Goal: Find specific page/section: Find specific page/section

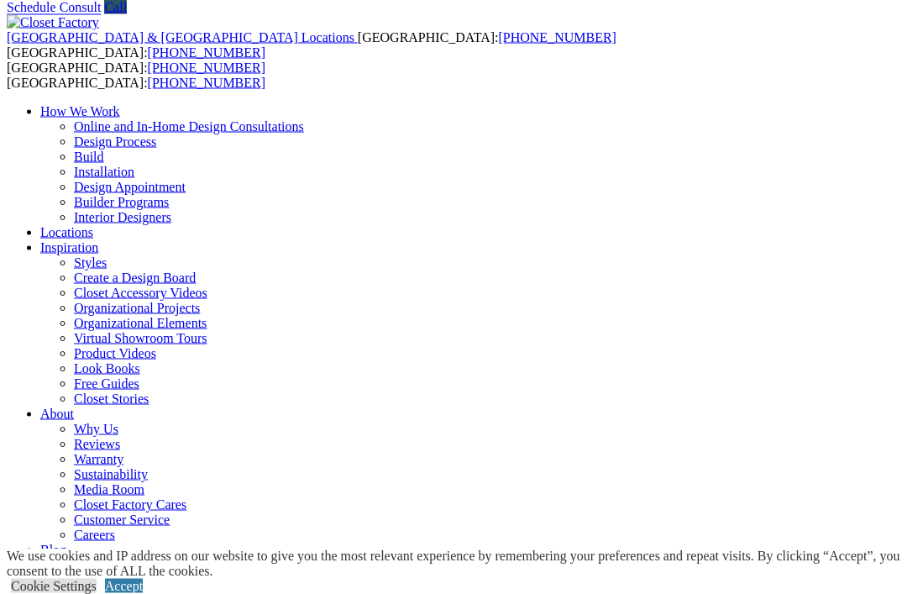
scroll to position [65, 0]
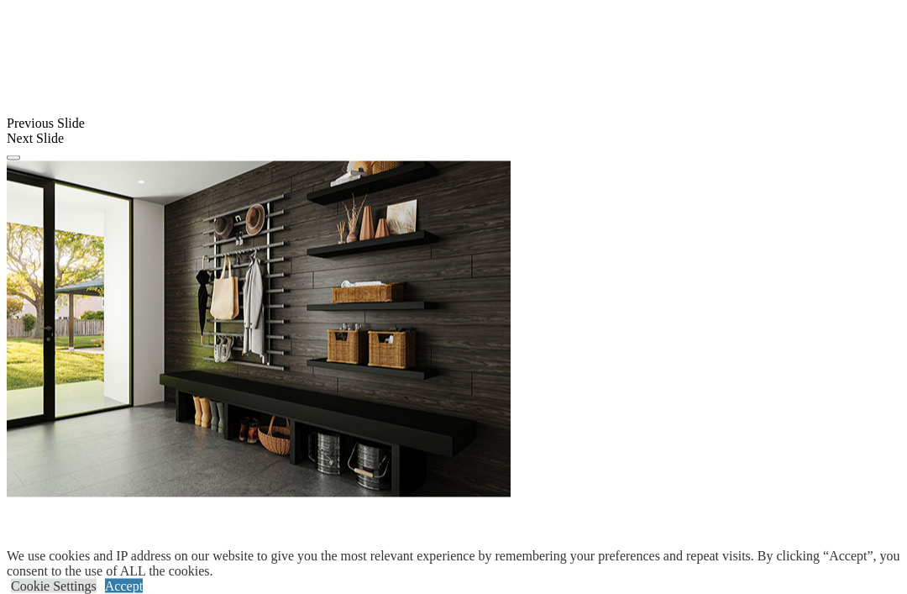
scroll to position [1573, 0]
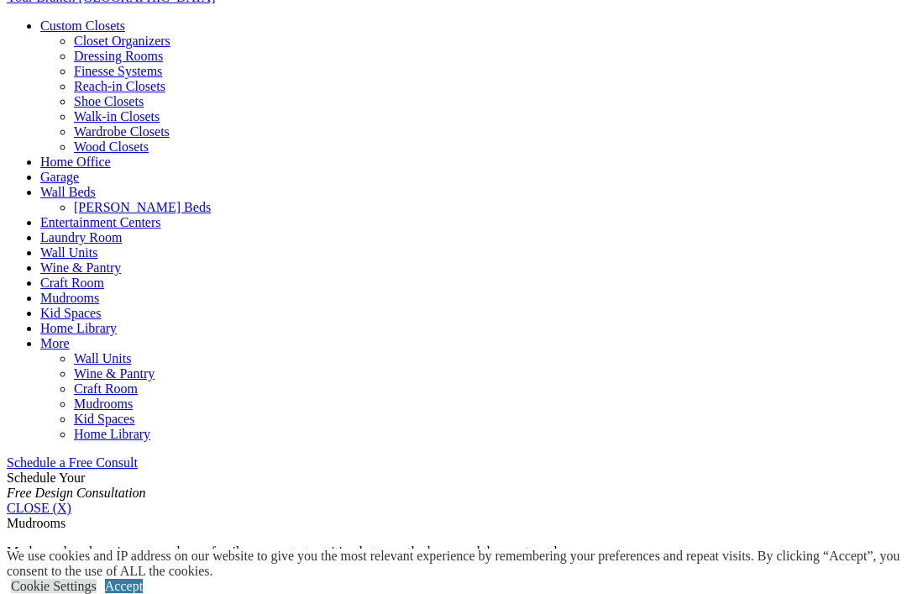
scroll to position [673, 0]
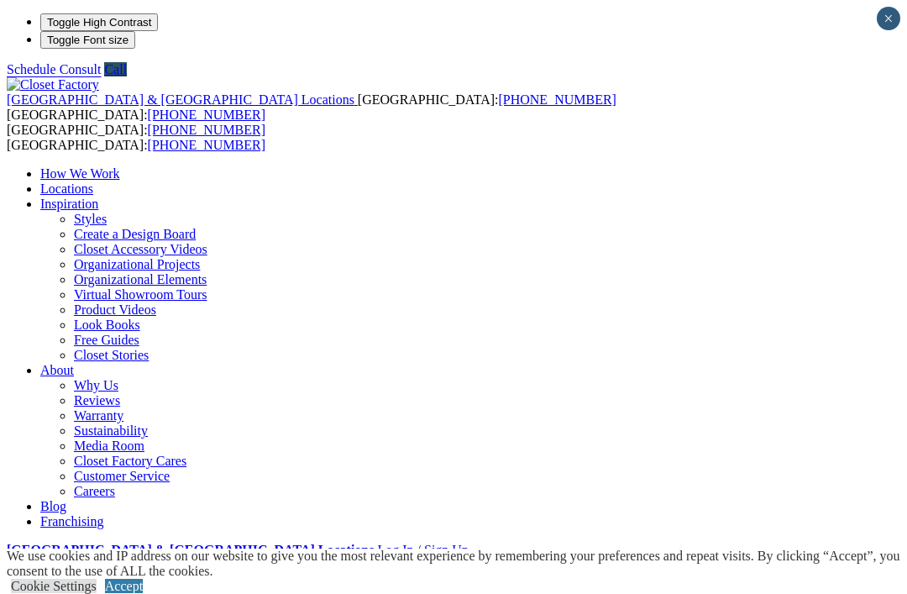
type input "*****"
